Goal: Task Accomplishment & Management: Manage account settings

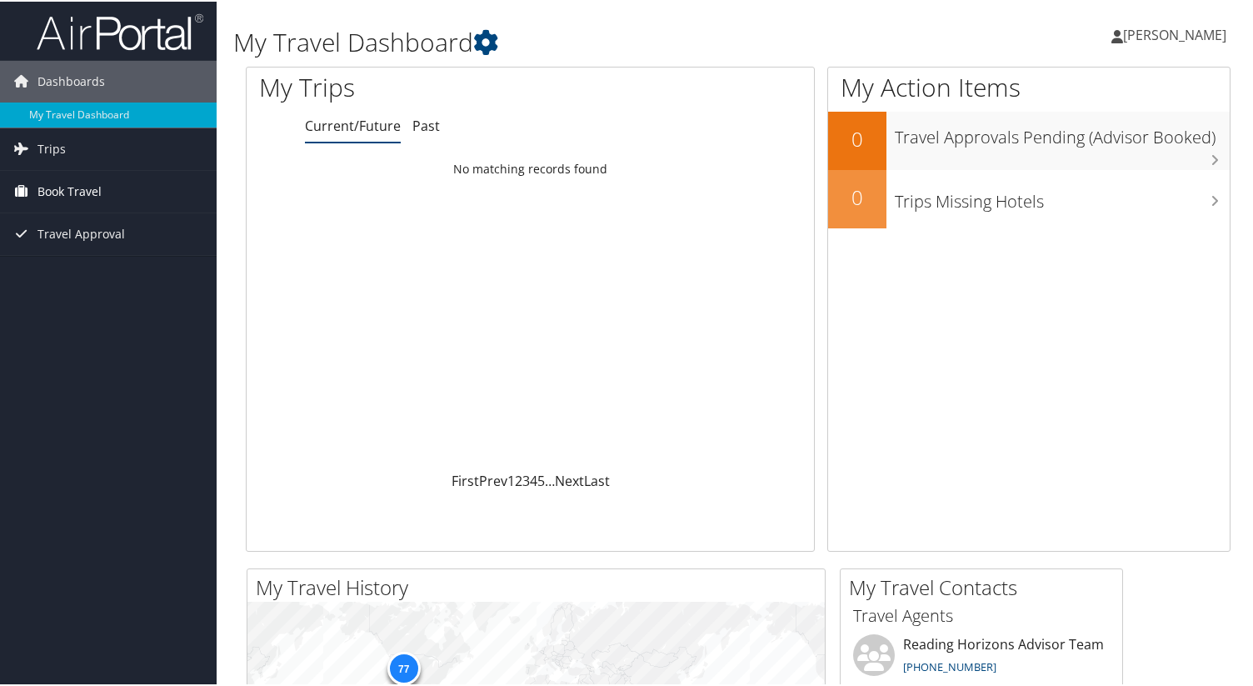
click at [78, 184] on span "Book Travel" at bounding box center [69, 190] width 64 height 42
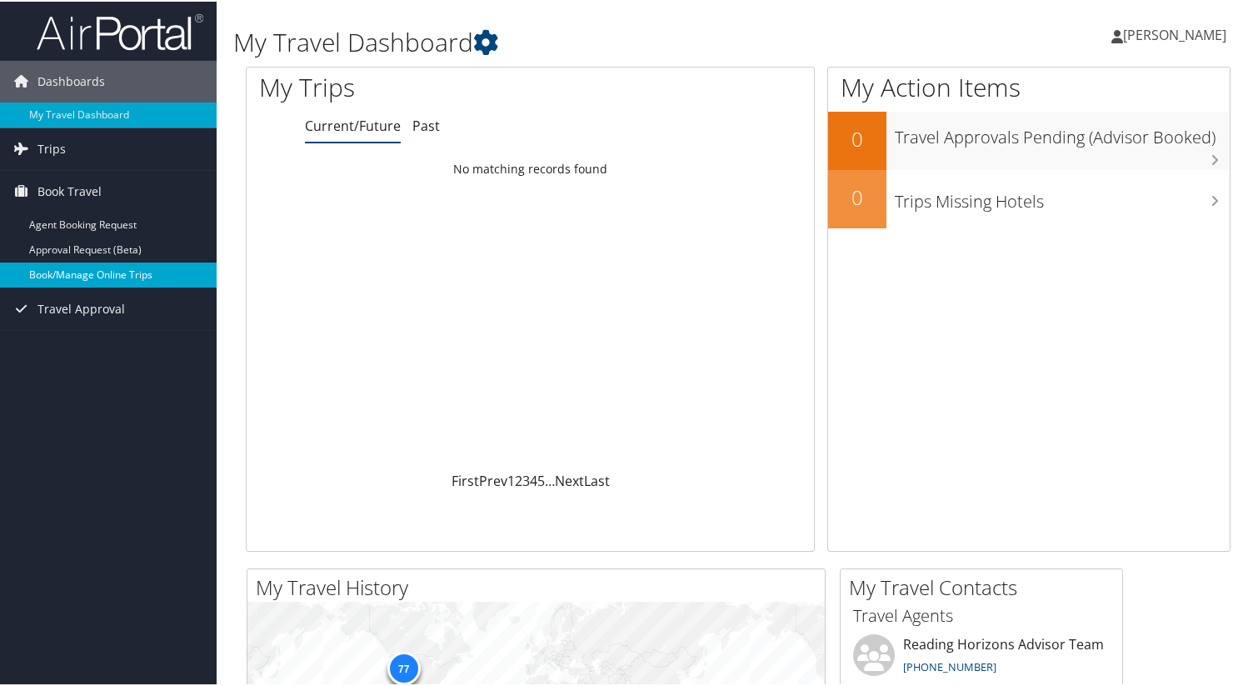
click at [95, 273] on link "Book/Manage Online Trips" at bounding box center [108, 273] width 217 height 25
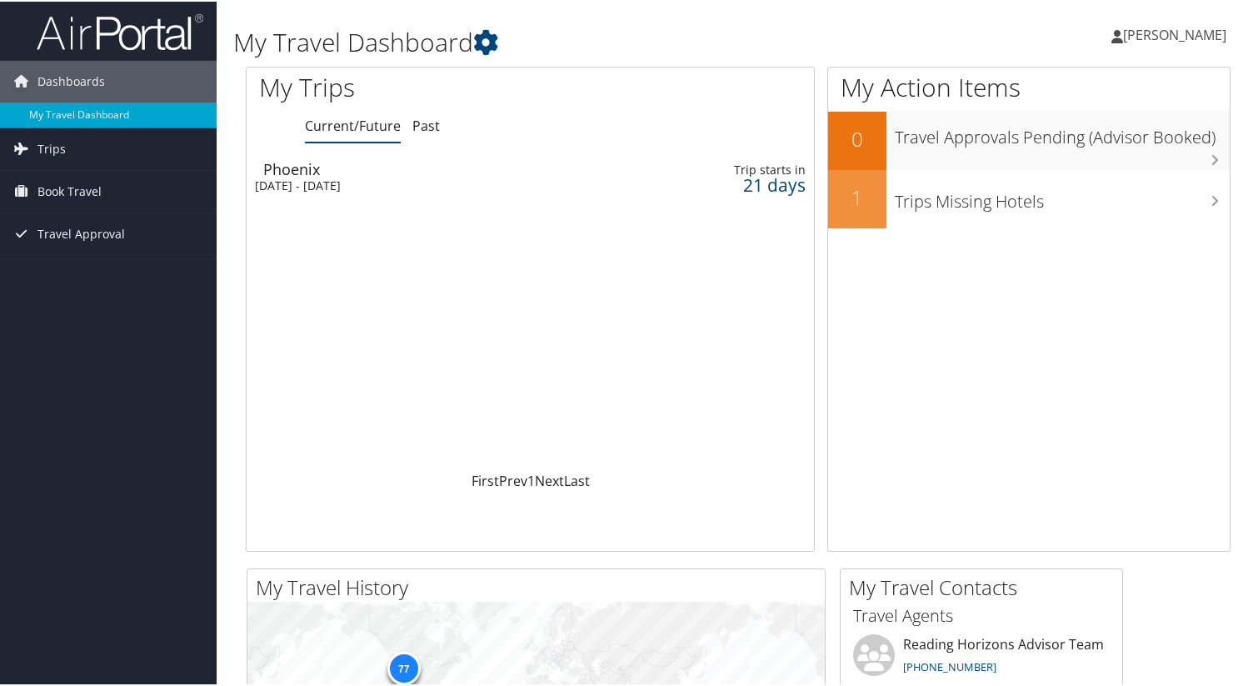
click at [565, 191] on td "Phoenix Mon 20 Oct 2025 - Thu 23 Oct 2025" at bounding box center [440, 175] width 386 height 47
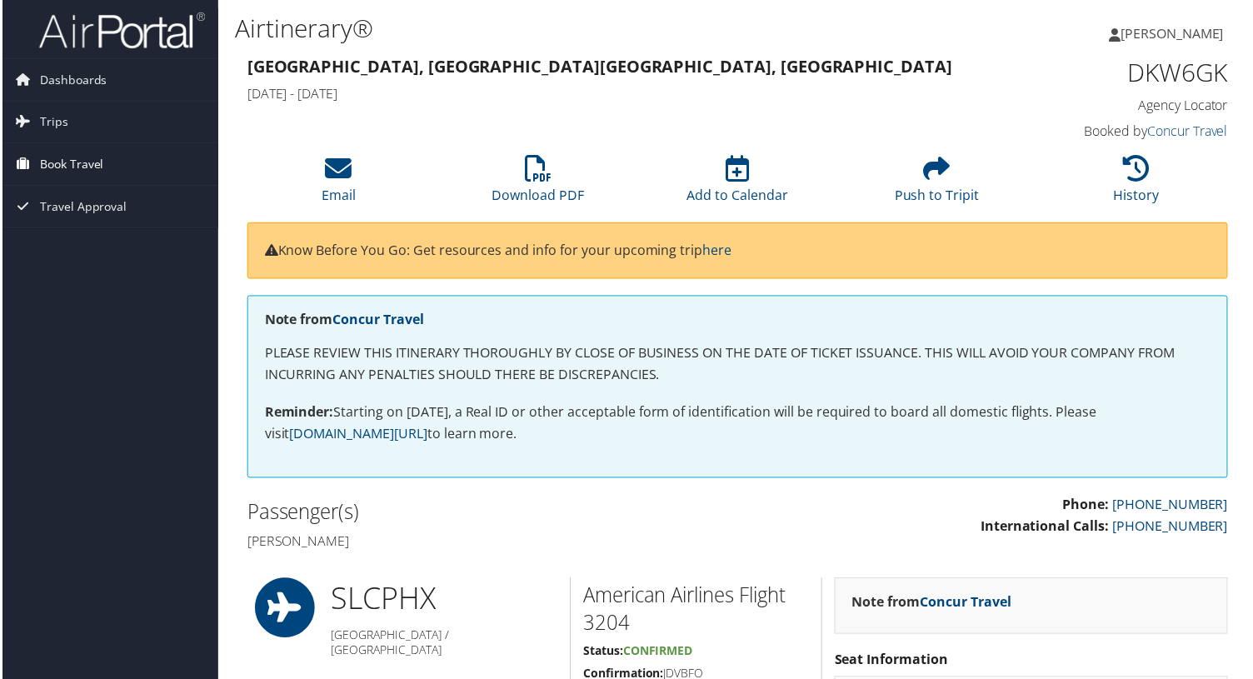
click at [75, 166] on span "Book Travel" at bounding box center [69, 165] width 64 height 42
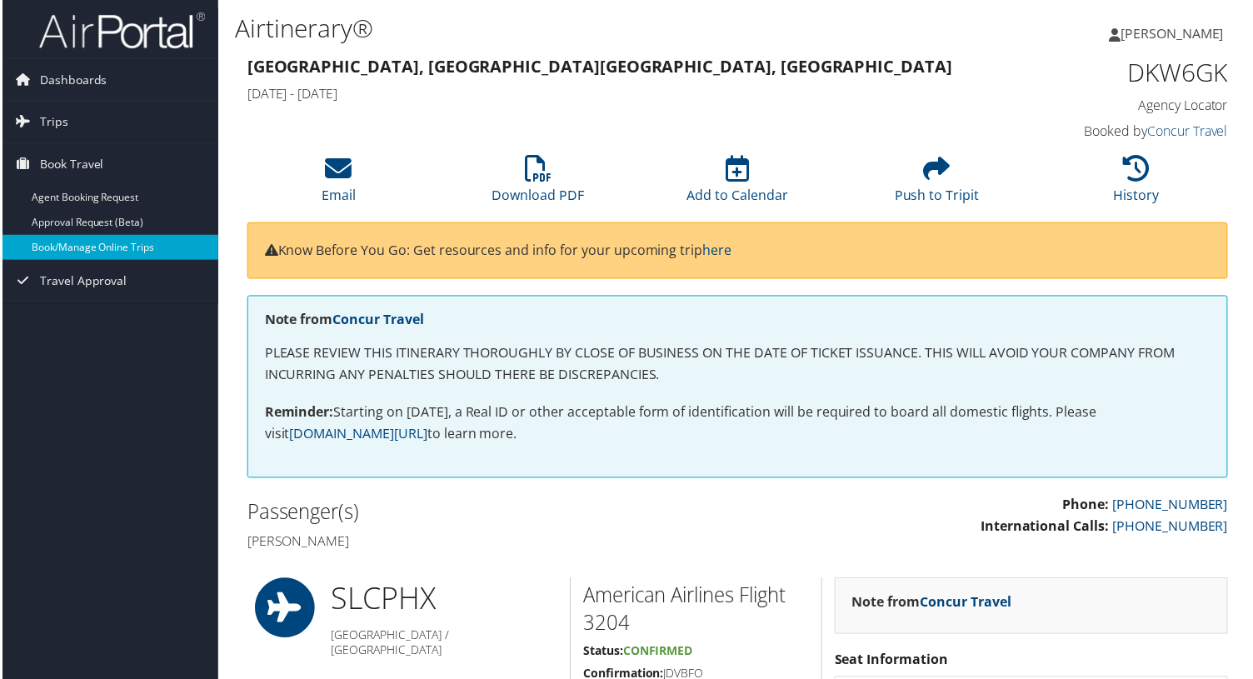
click at [67, 243] on link "Book/Manage Online Trips" at bounding box center [108, 248] width 217 height 25
click at [99, 72] on span "Dashboards" at bounding box center [70, 80] width 67 height 42
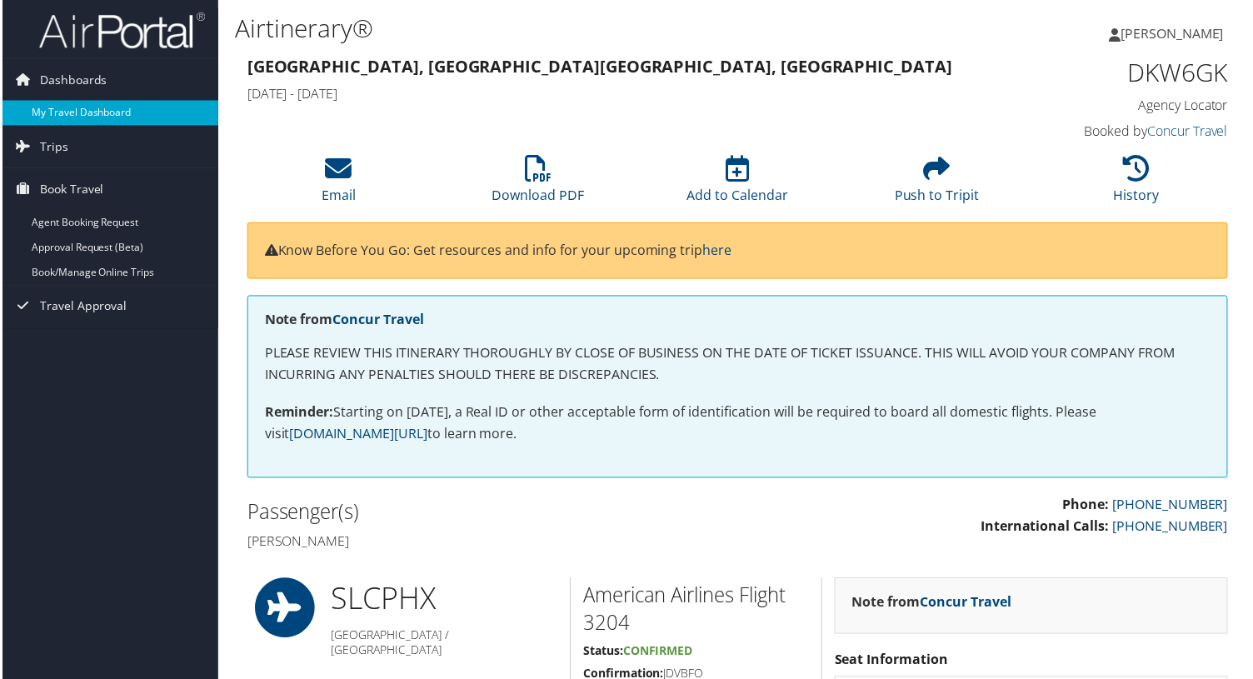
click at [67, 107] on link "My Travel Dashboard" at bounding box center [108, 113] width 217 height 25
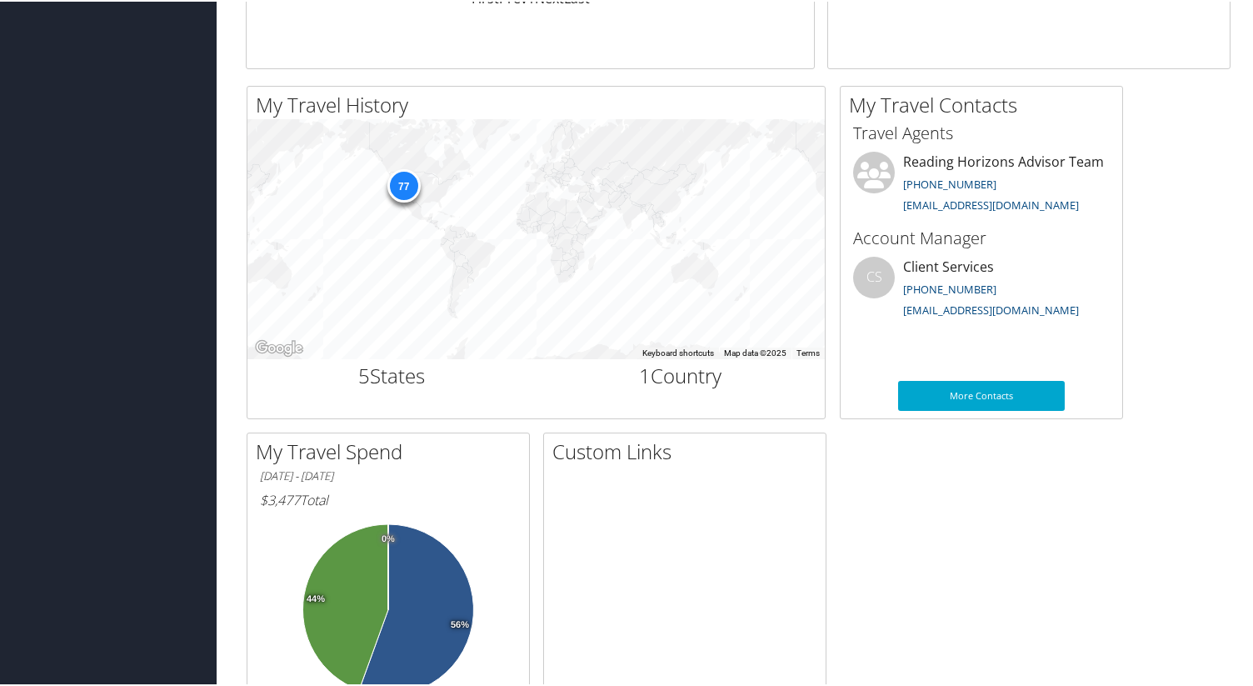
scroll to position [471, 0]
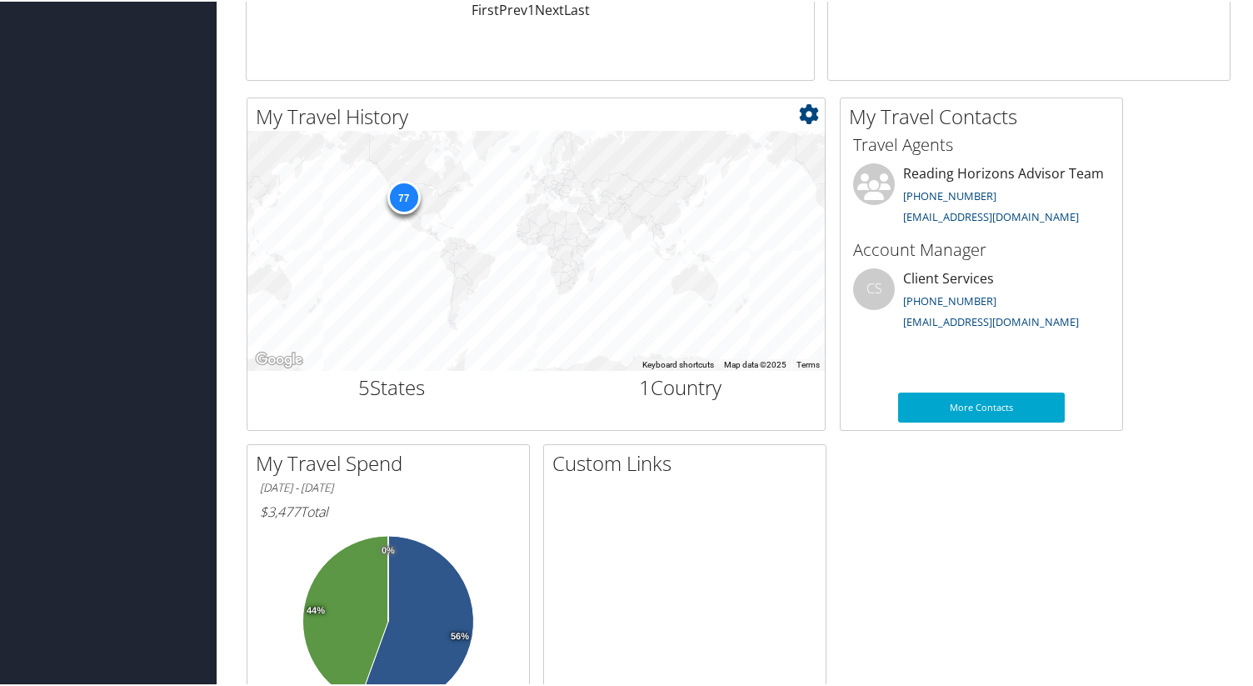
click at [394, 189] on div "77" at bounding box center [402, 195] width 33 height 33
click at [395, 192] on div "77" at bounding box center [402, 196] width 33 height 33
click at [805, 122] on icon at bounding box center [809, 113] width 20 height 20
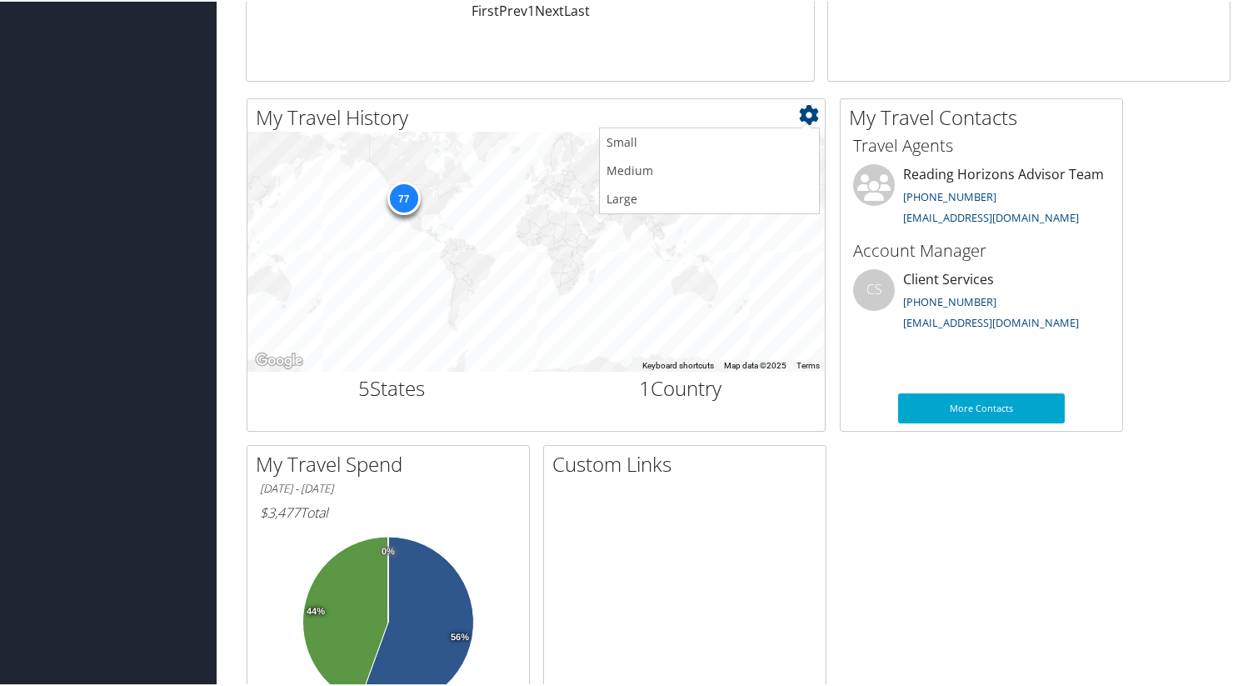
click at [805, 126] on ul "Small Medium Large" at bounding box center [709, 169] width 221 height 87
click at [930, 451] on div "My Travel History Small Medium Large ← Move left → Move right ↑ Move up ↓ Move …" at bounding box center [738, 437] width 1010 height 680
